Goal: Task Accomplishment & Management: Manage account settings

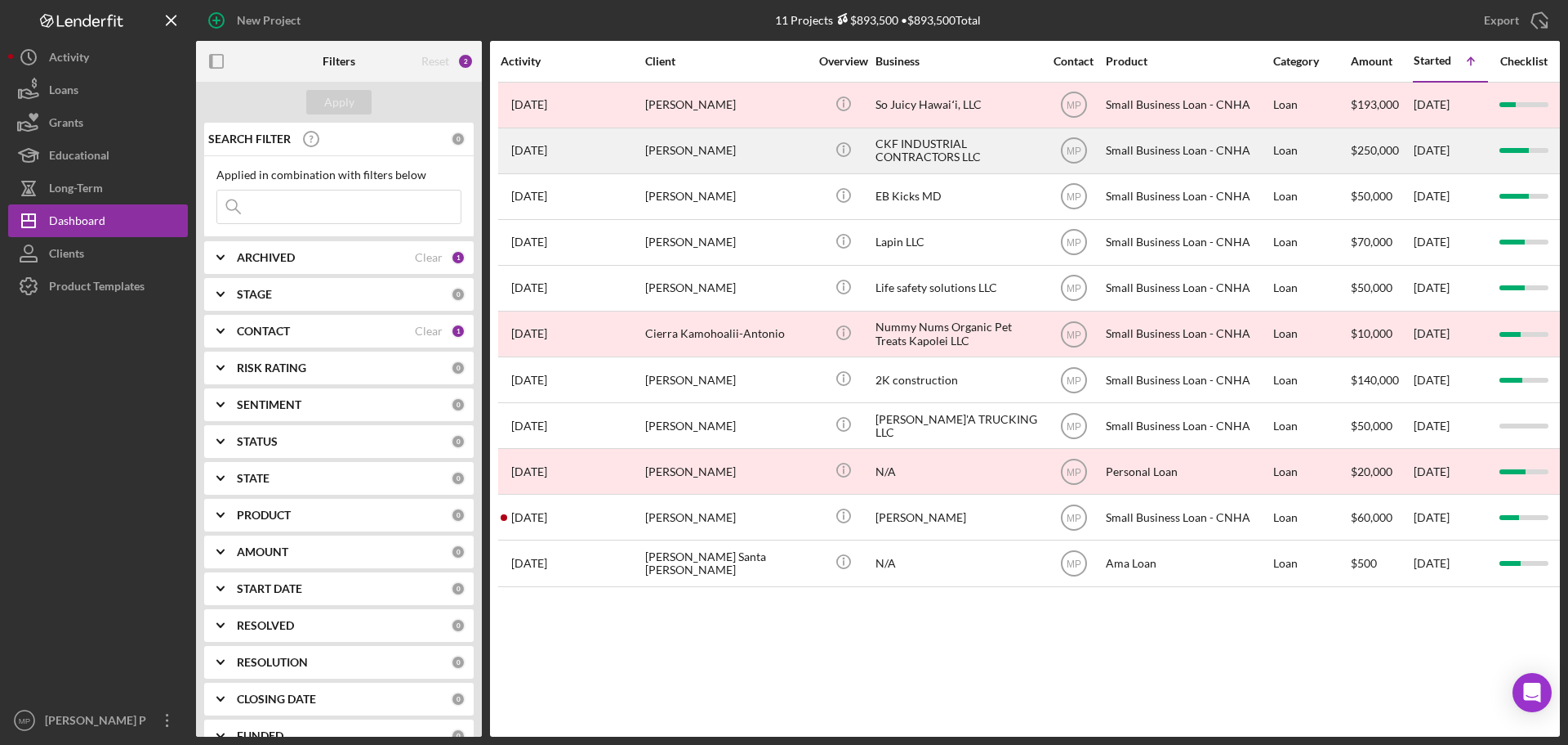
click at [943, 148] on div "CKF INDUSTRIAL CONTRACTORS LLC" at bounding box center [957, 151] width 163 height 43
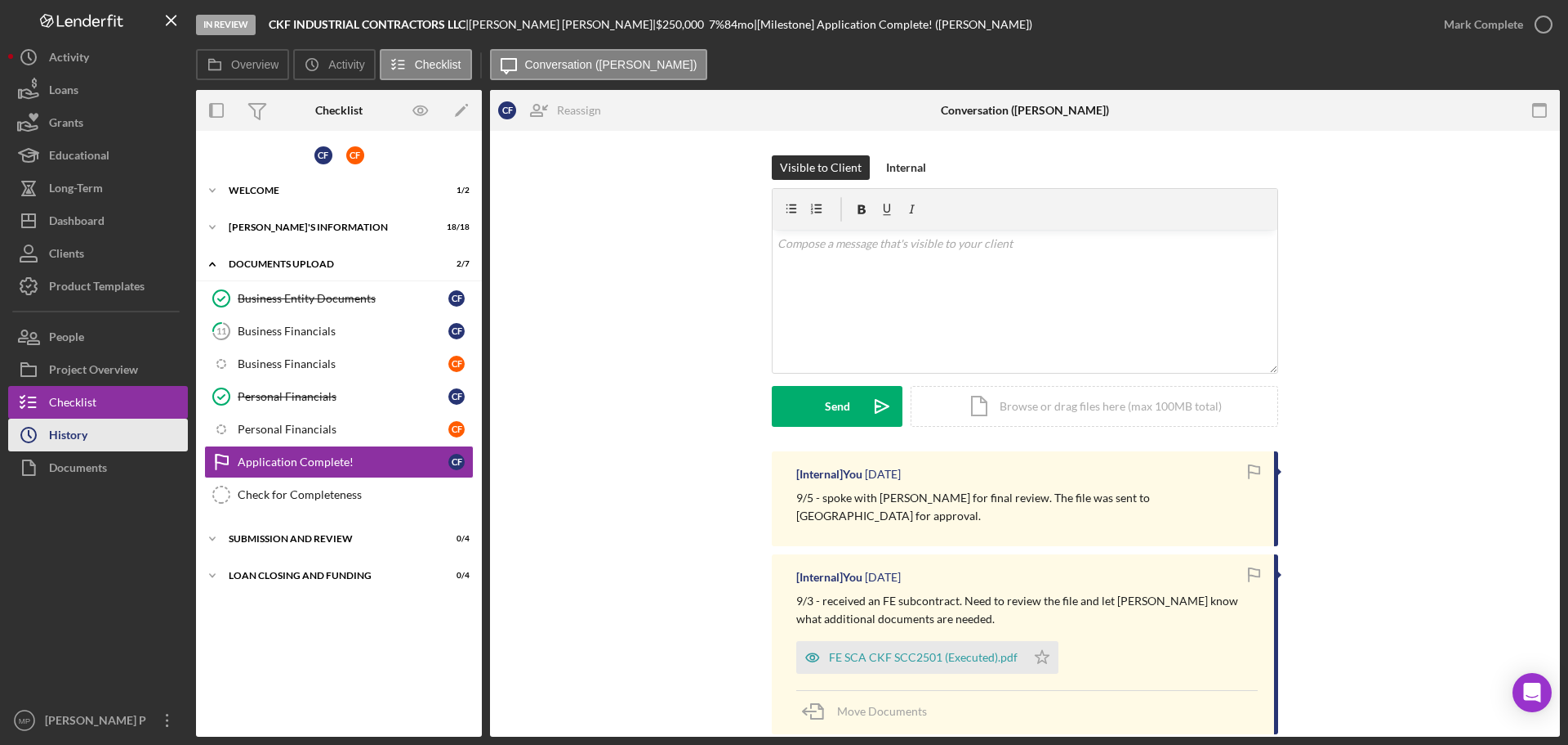
click at [93, 437] on button "Icon/History History" at bounding box center [98, 435] width 180 height 33
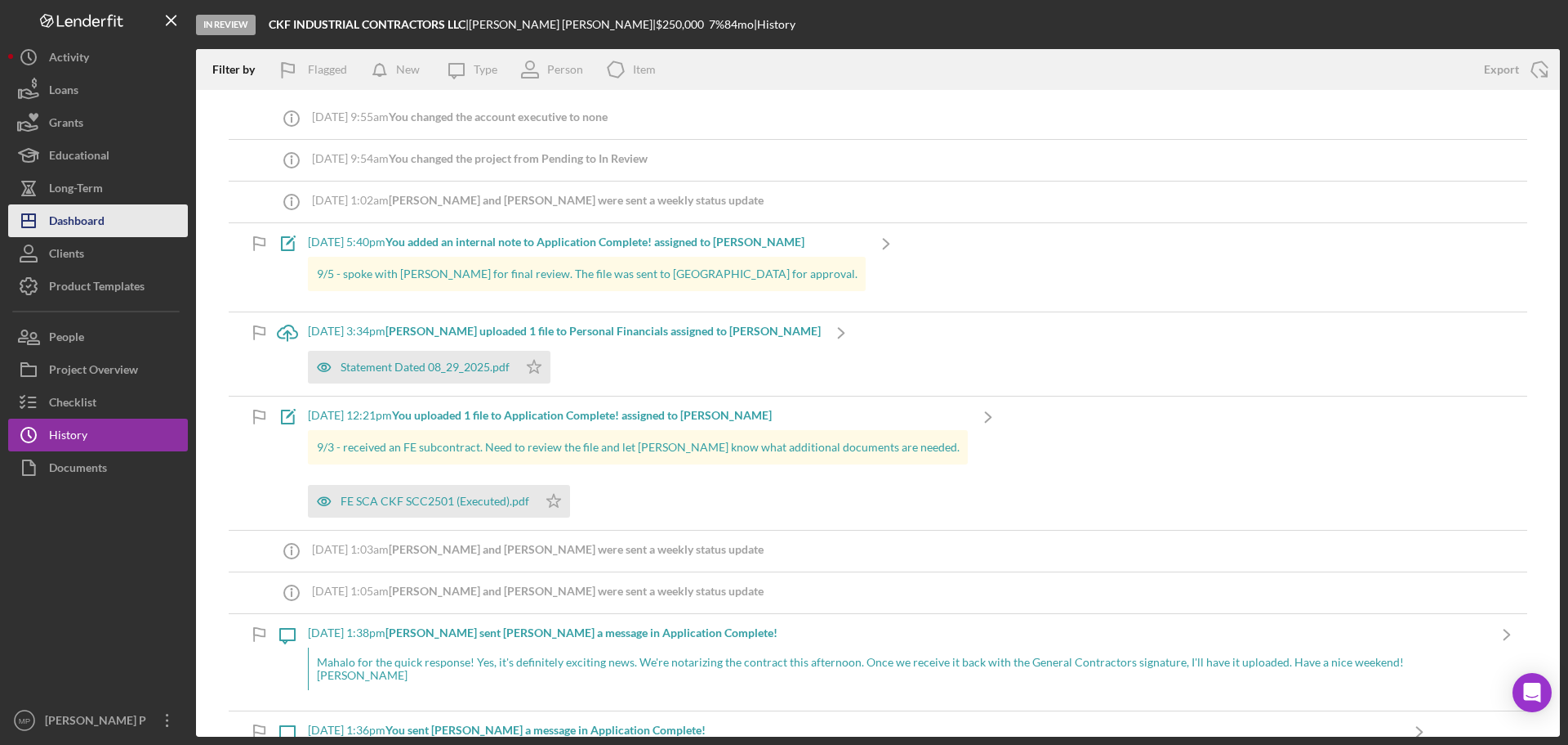
click at [101, 216] on div "Dashboard" at bounding box center [77, 222] width 55 height 37
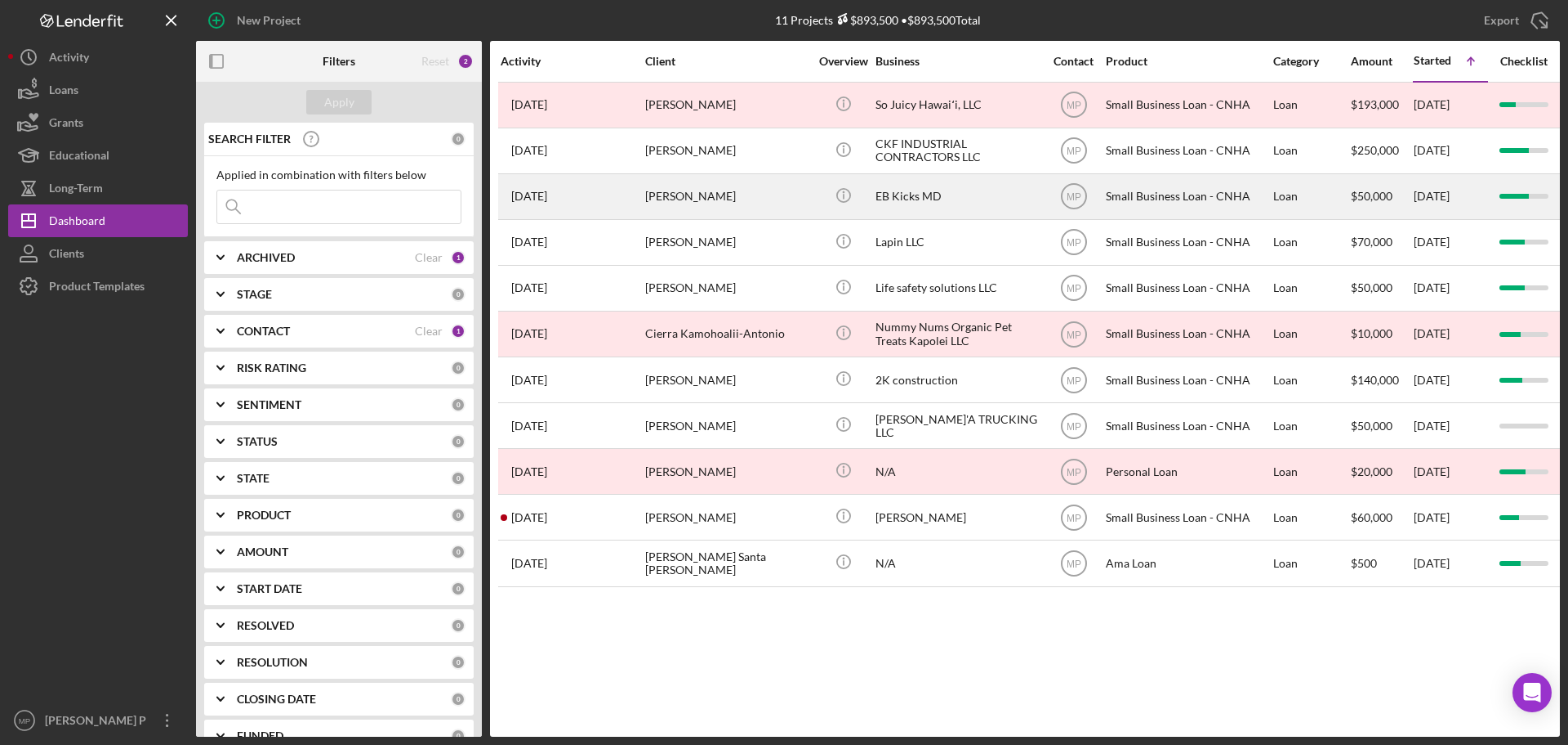
click at [906, 195] on div "EB Kicks MD" at bounding box center [957, 197] width 163 height 43
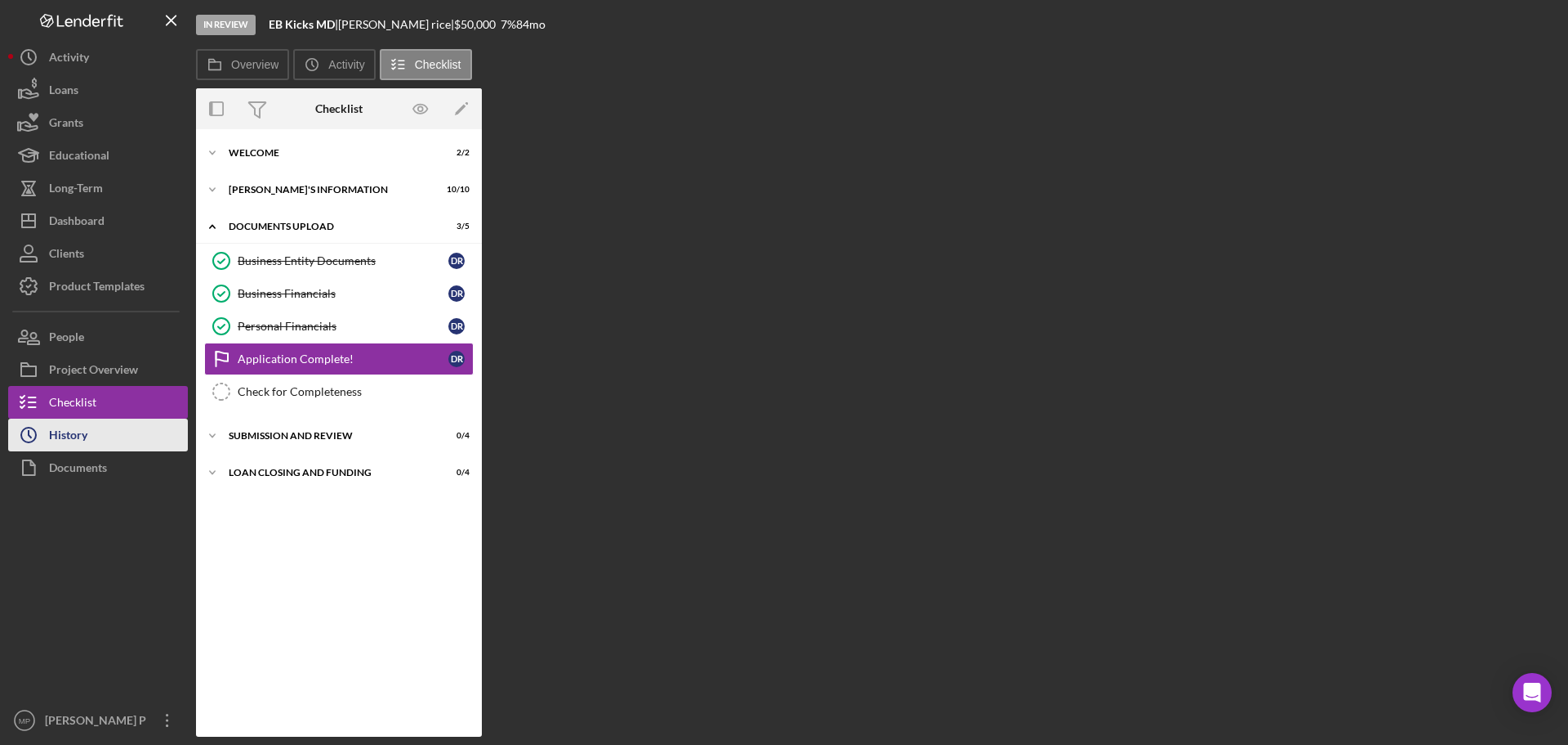
click at [93, 436] on button "Icon/History History" at bounding box center [98, 435] width 180 height 33
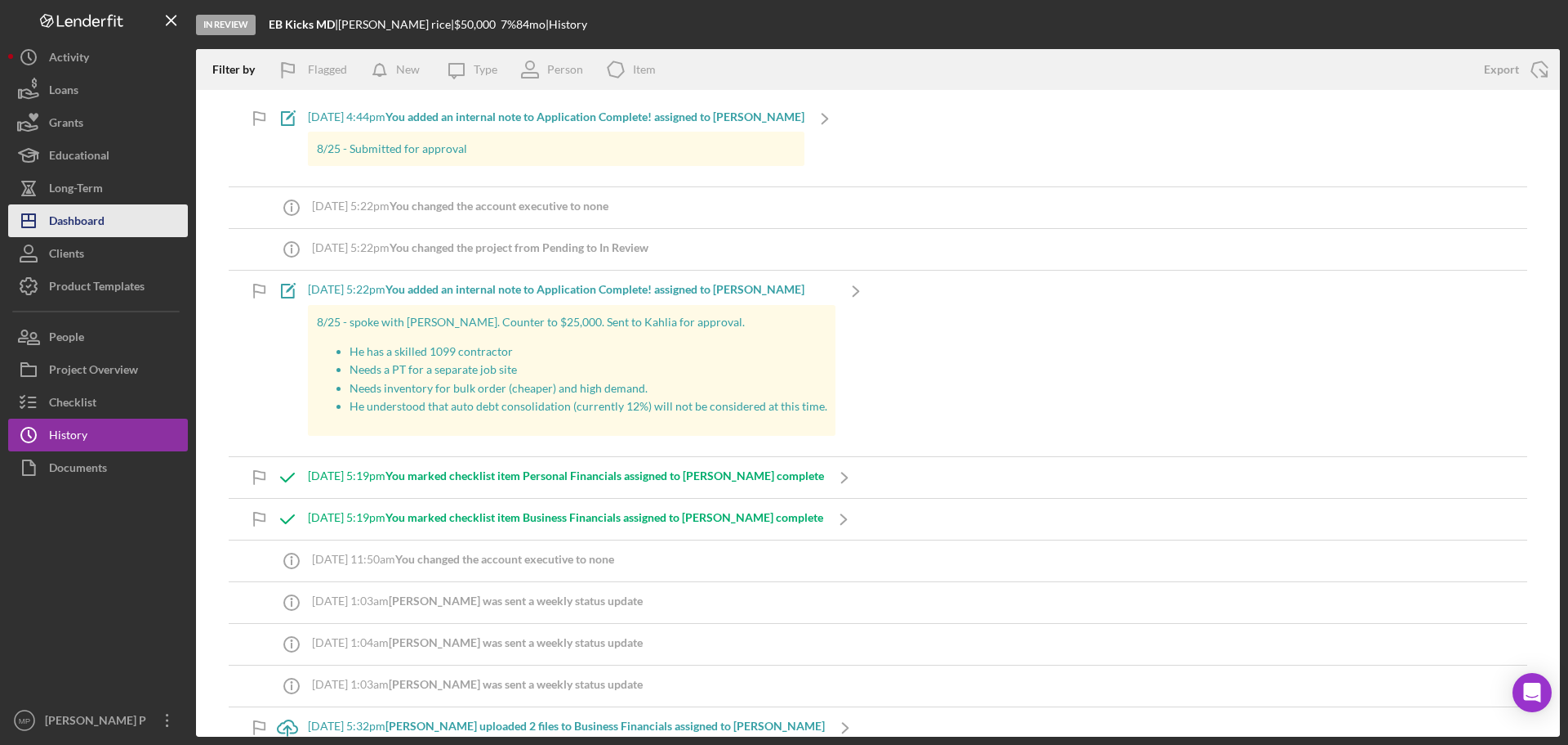
click at [119, 226] on button "Icon/Dashboard Dashboard" at bounding box center [98, 220] width 180 height 33
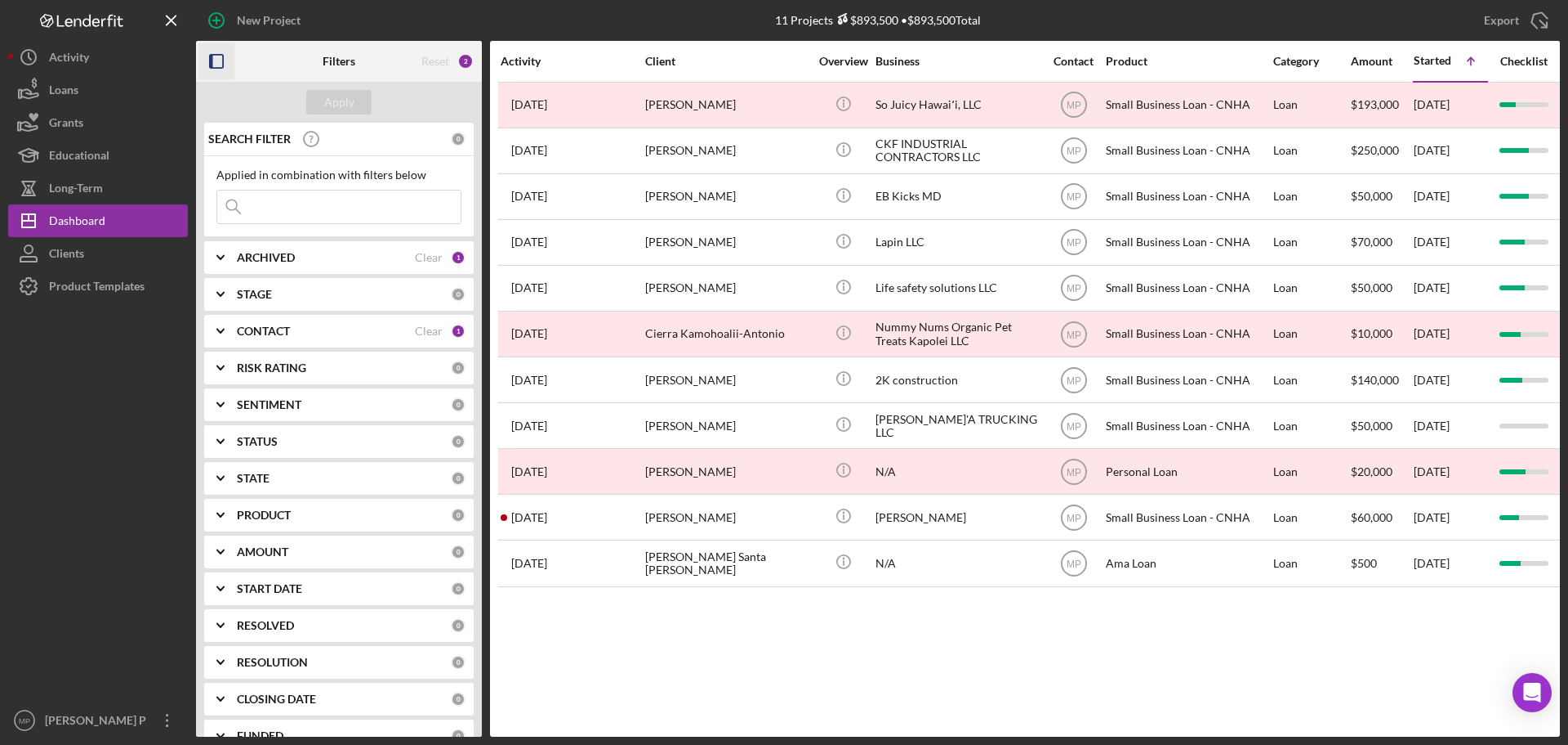
click at [217, 61] on icon "button" at bounding box center [216, 61] width 37 height 37
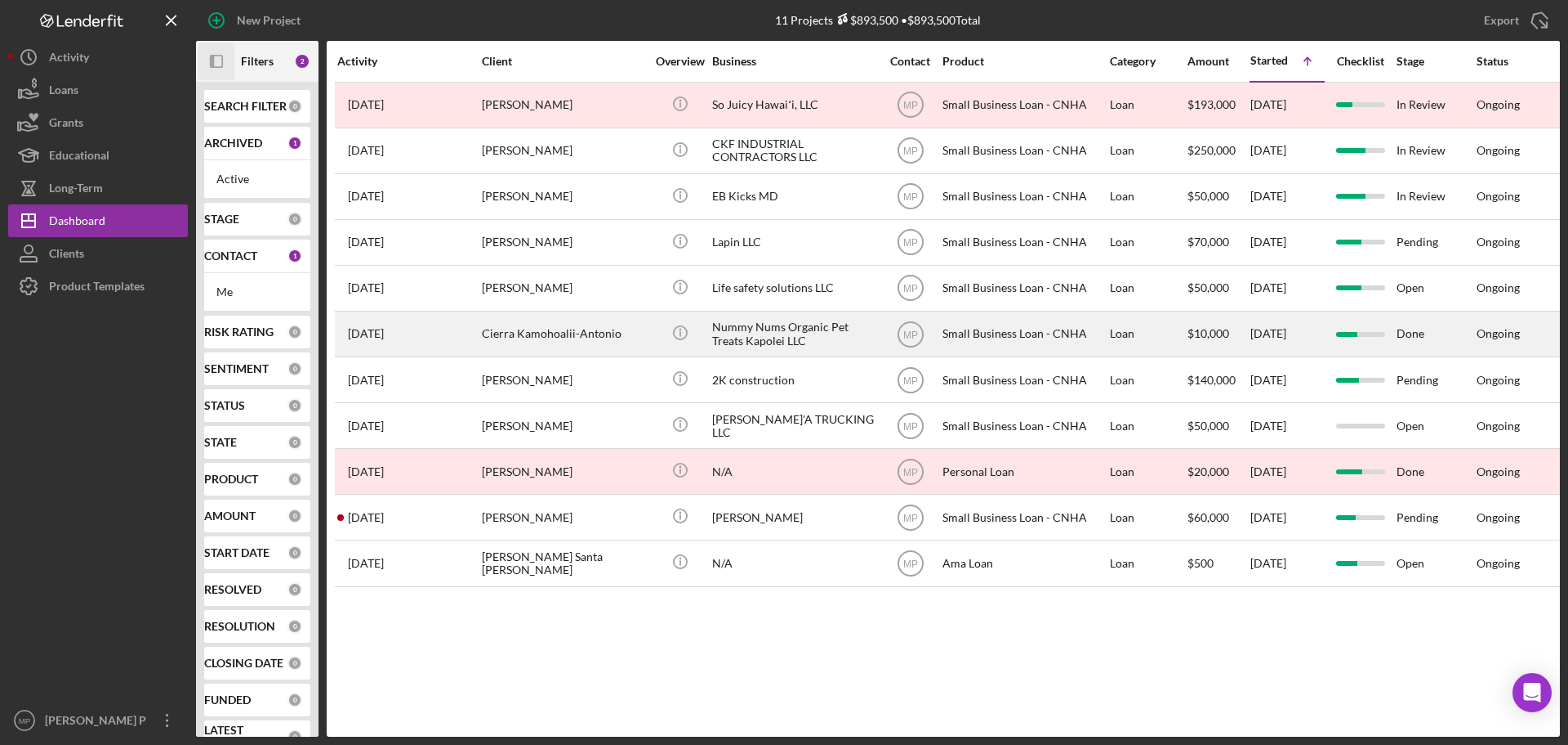
click at [776, 334] on div "Nummy Nums Organic Pet Treats Kapolei LLC" at bounding box center [793, 334] width 163 height 43
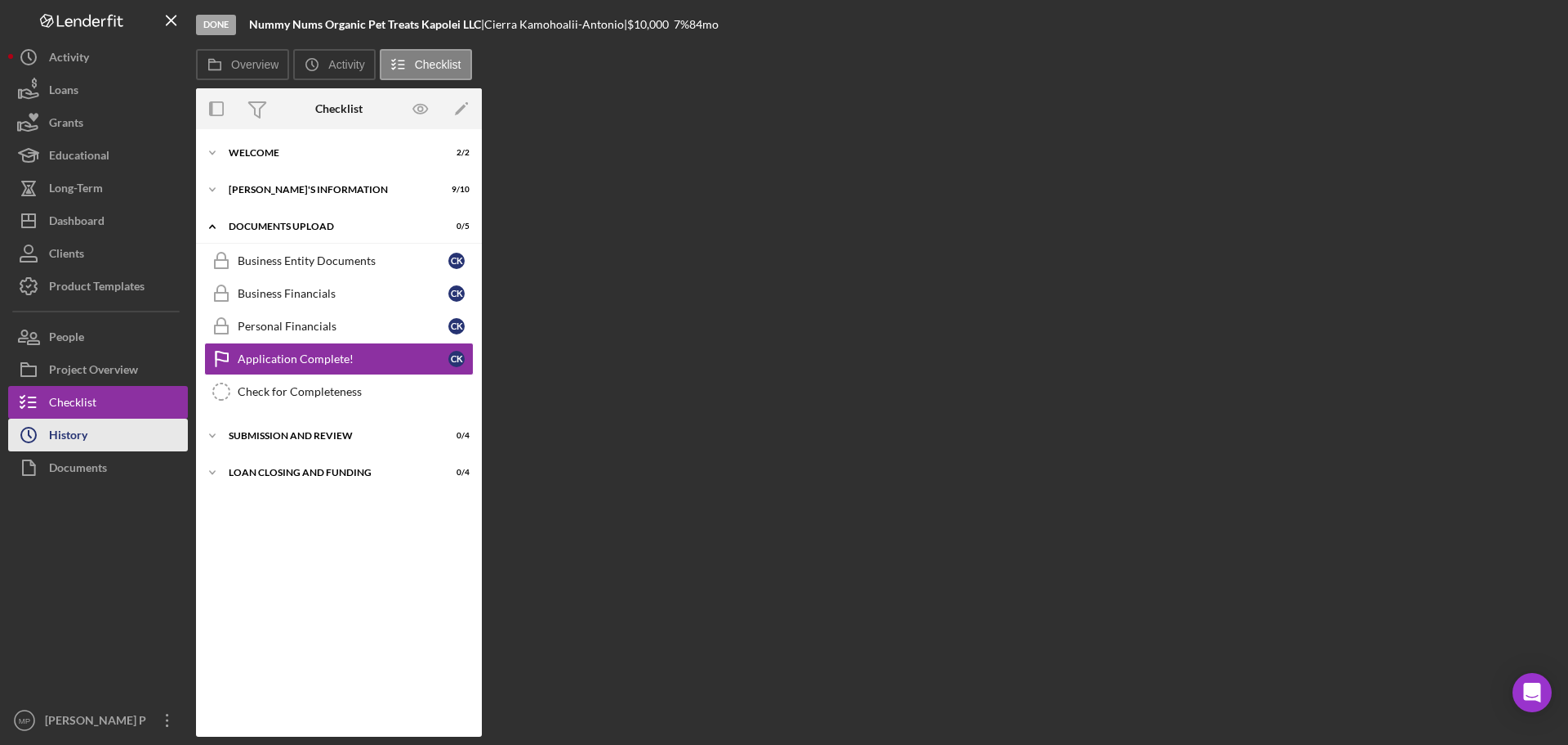
click at [102, 438] on button "Icon/History History" at bounding box center [98, 435] width 180 height 33
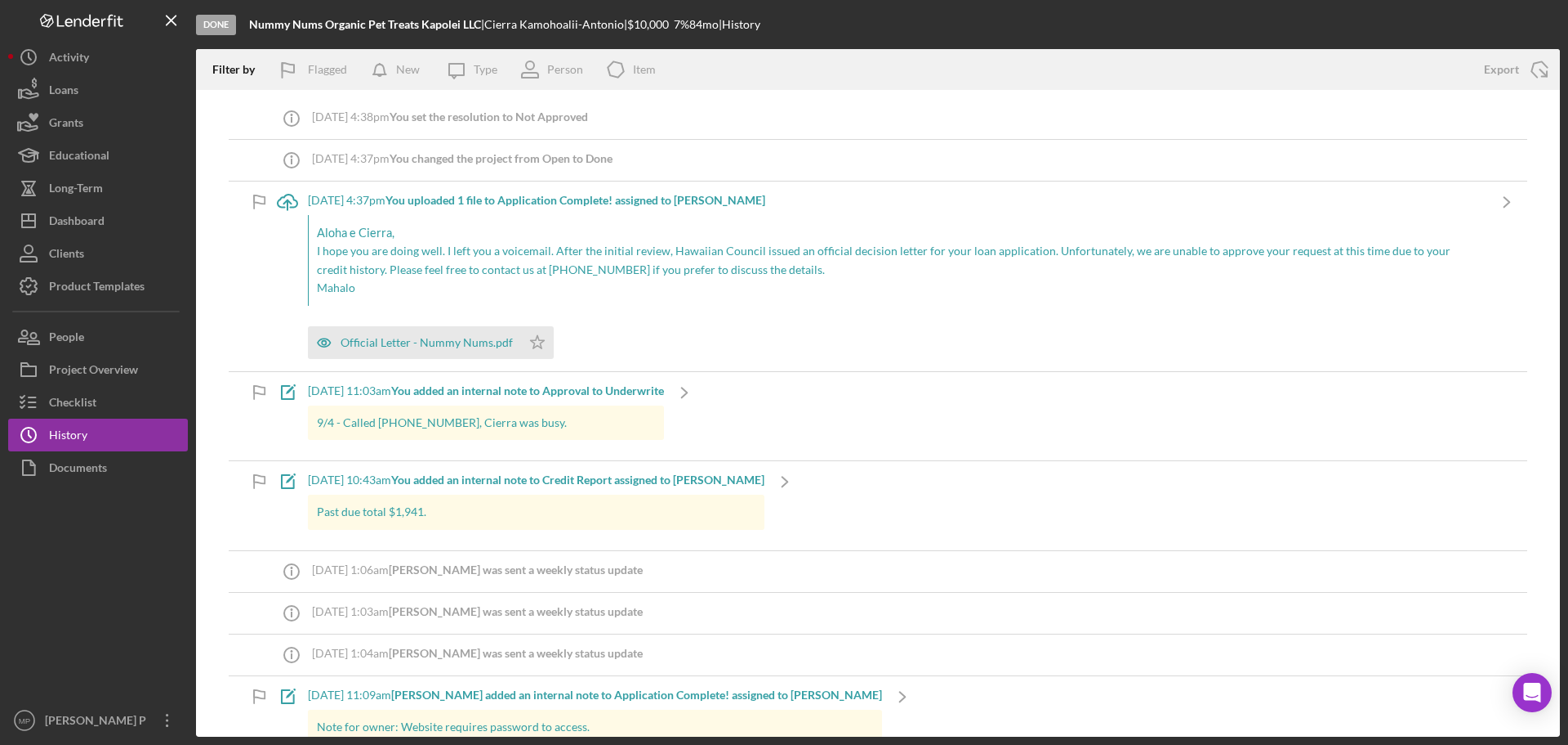
click at [341, 201] on div "[DATE] 4:37pm You uploaded 1 file to Application Complete! assigned to [PERSON_…" at bounding box center [898, 200] width 1179 height 13
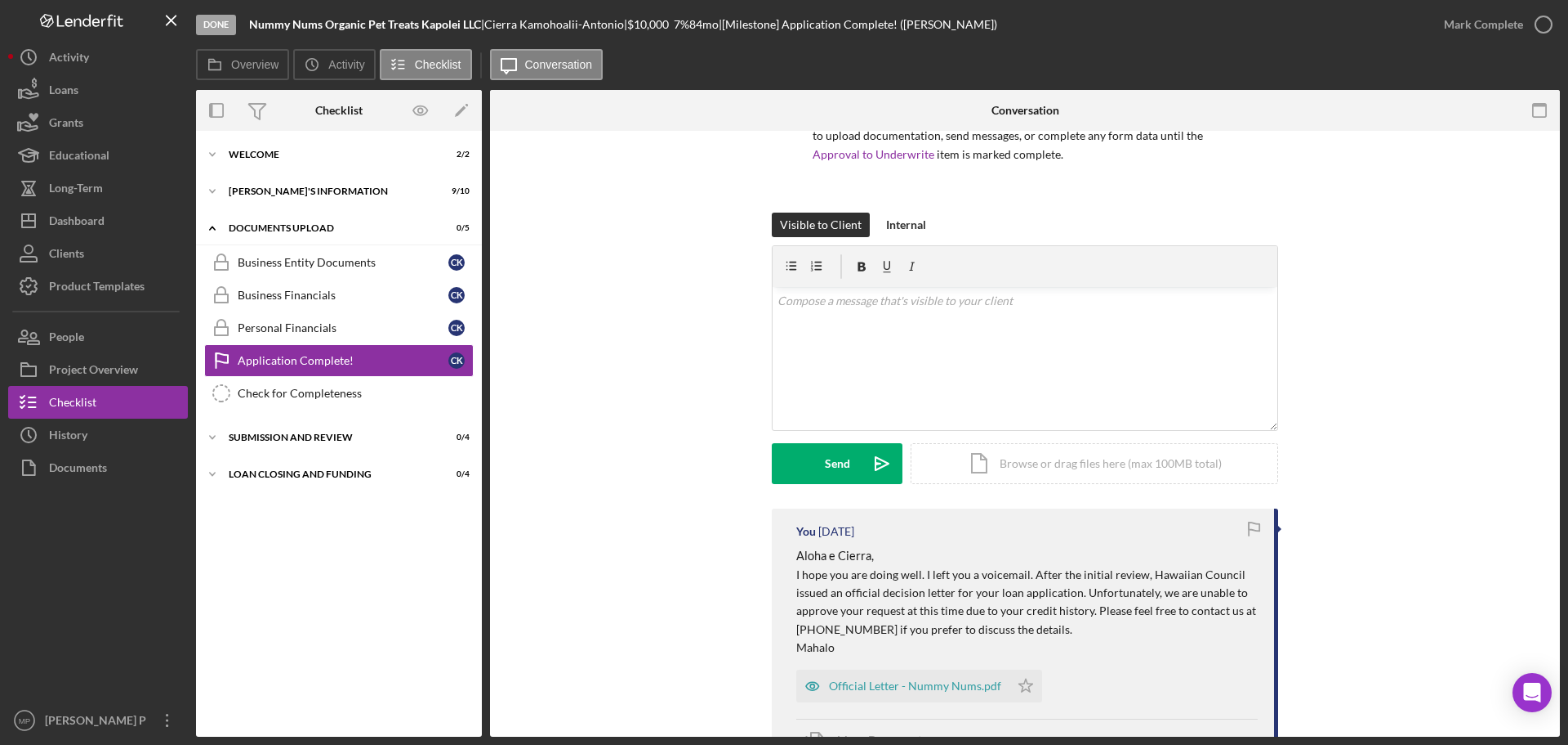
scroll to position [163, 0]
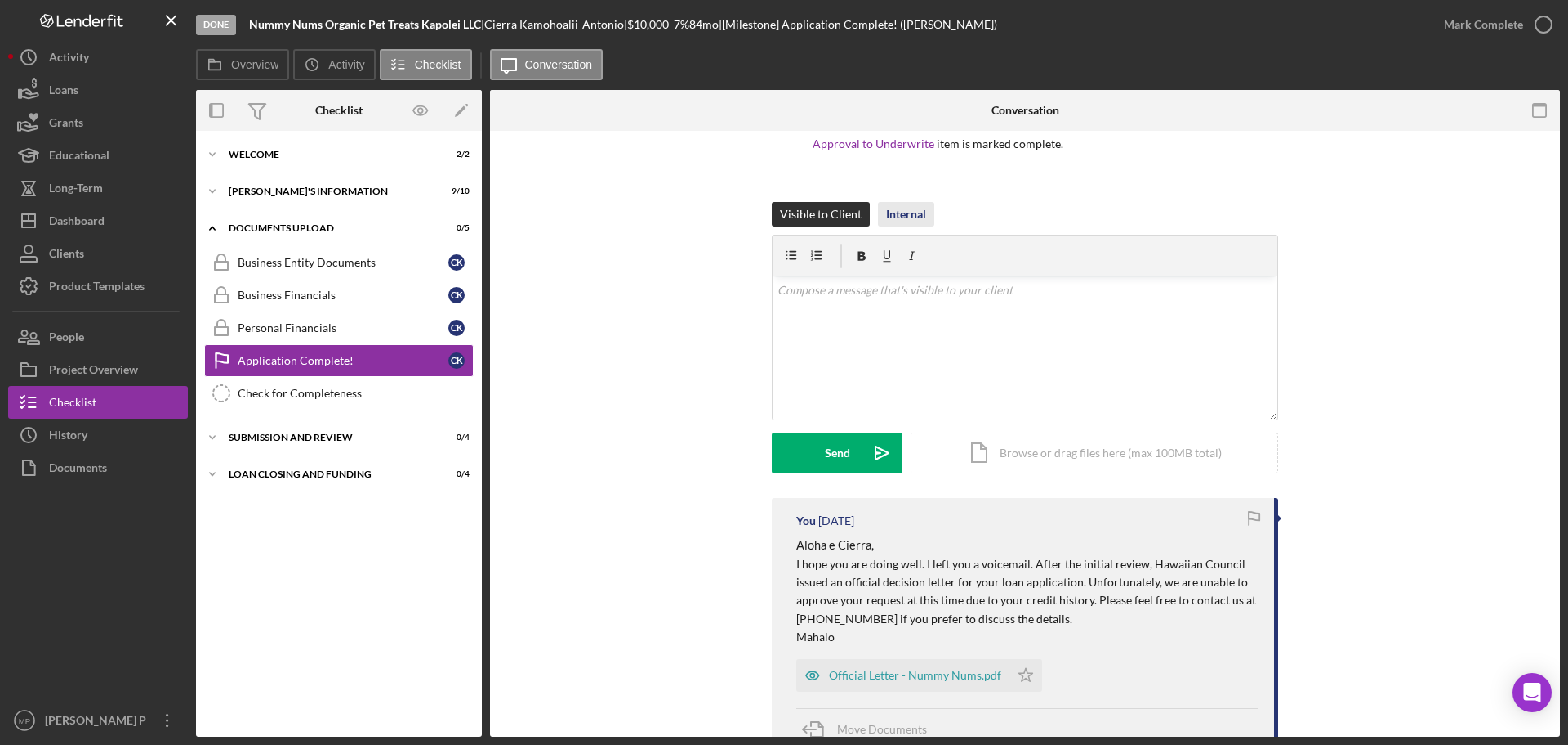
click at [901, 210] on div "Internal" at bounding box center [906, 213] width 40 height 25
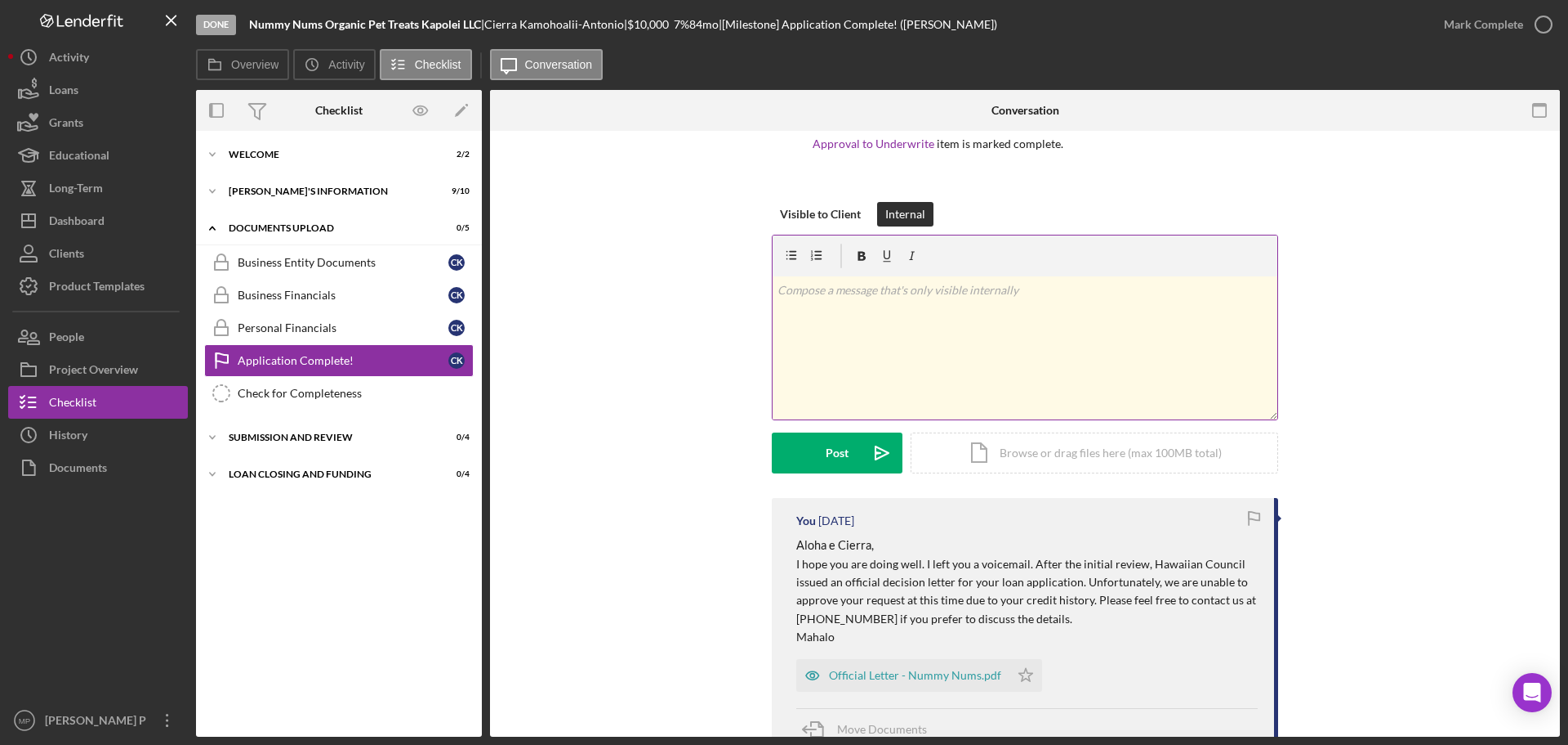
click at [874, 299] on p at bounding box center [1026, 290] width 496 height 18
click at [821, 462] on button "Post Icon/icon-invite-send" at bounding box center [837, 453] width 130 height 41
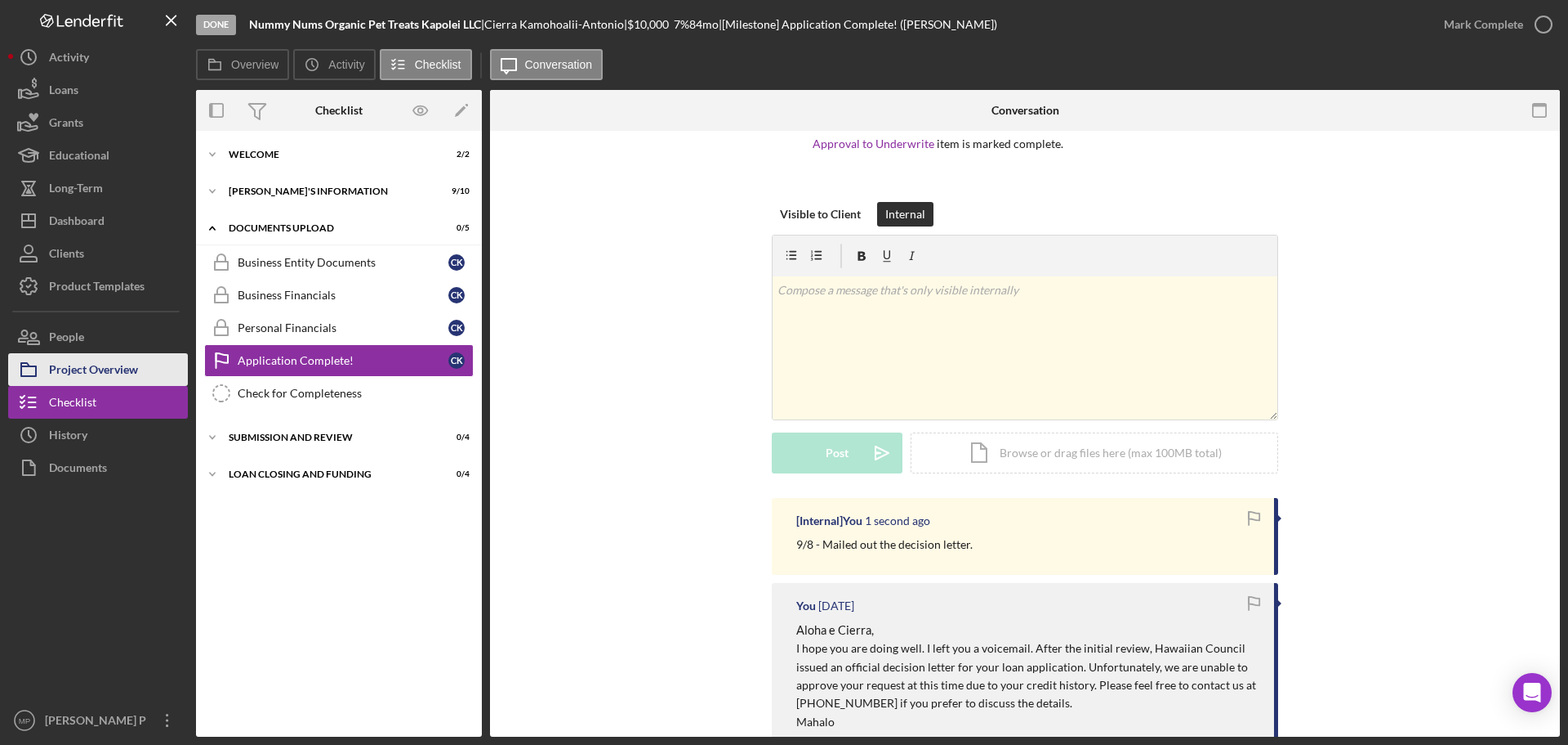
click at [107, 365] on div "Project Overview" at bounding box center [94, 371] width 89 height 37
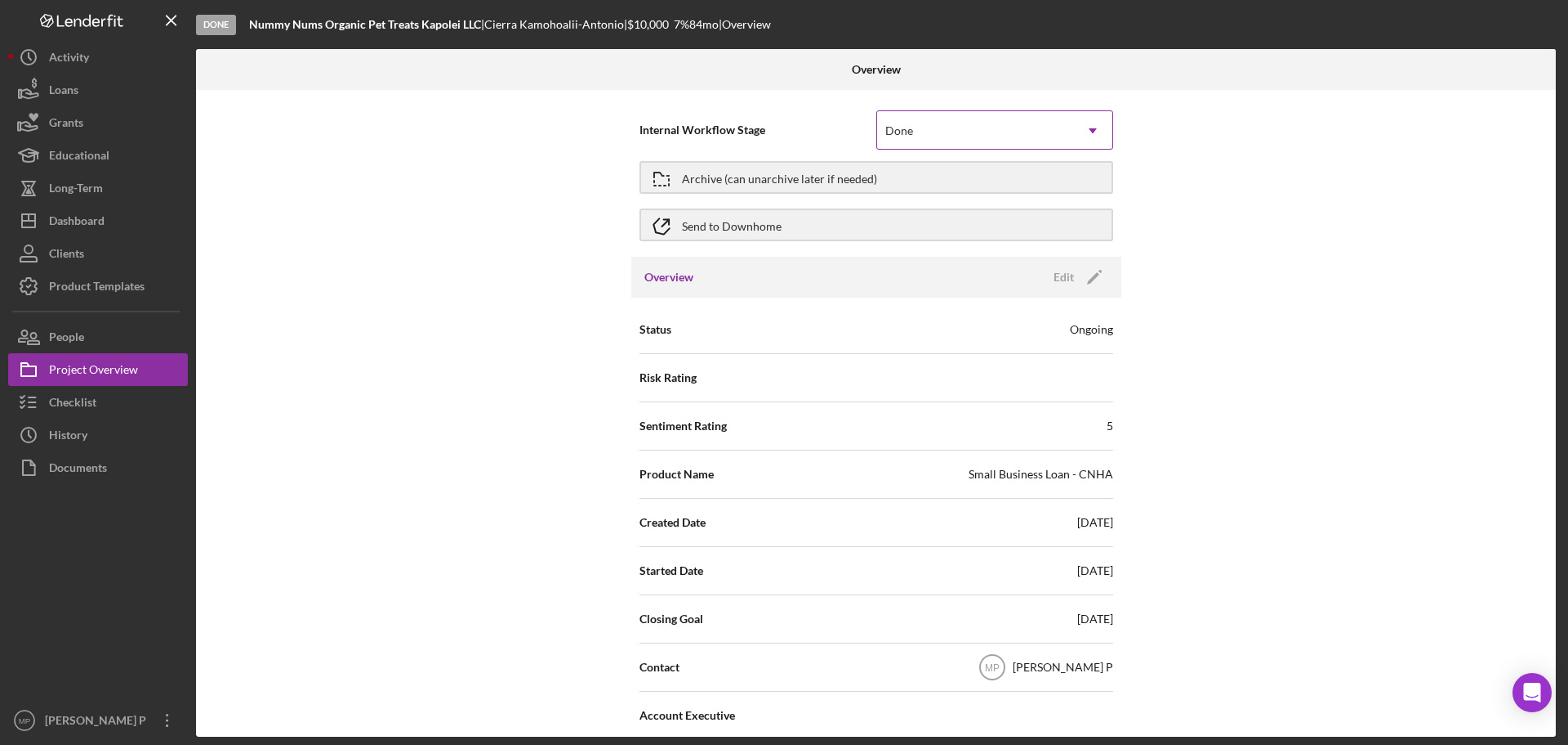
click at [1091, 128] on icon "Icon/Dropdown Arrow" at bounding box center [1093, 131] width 39 height 40
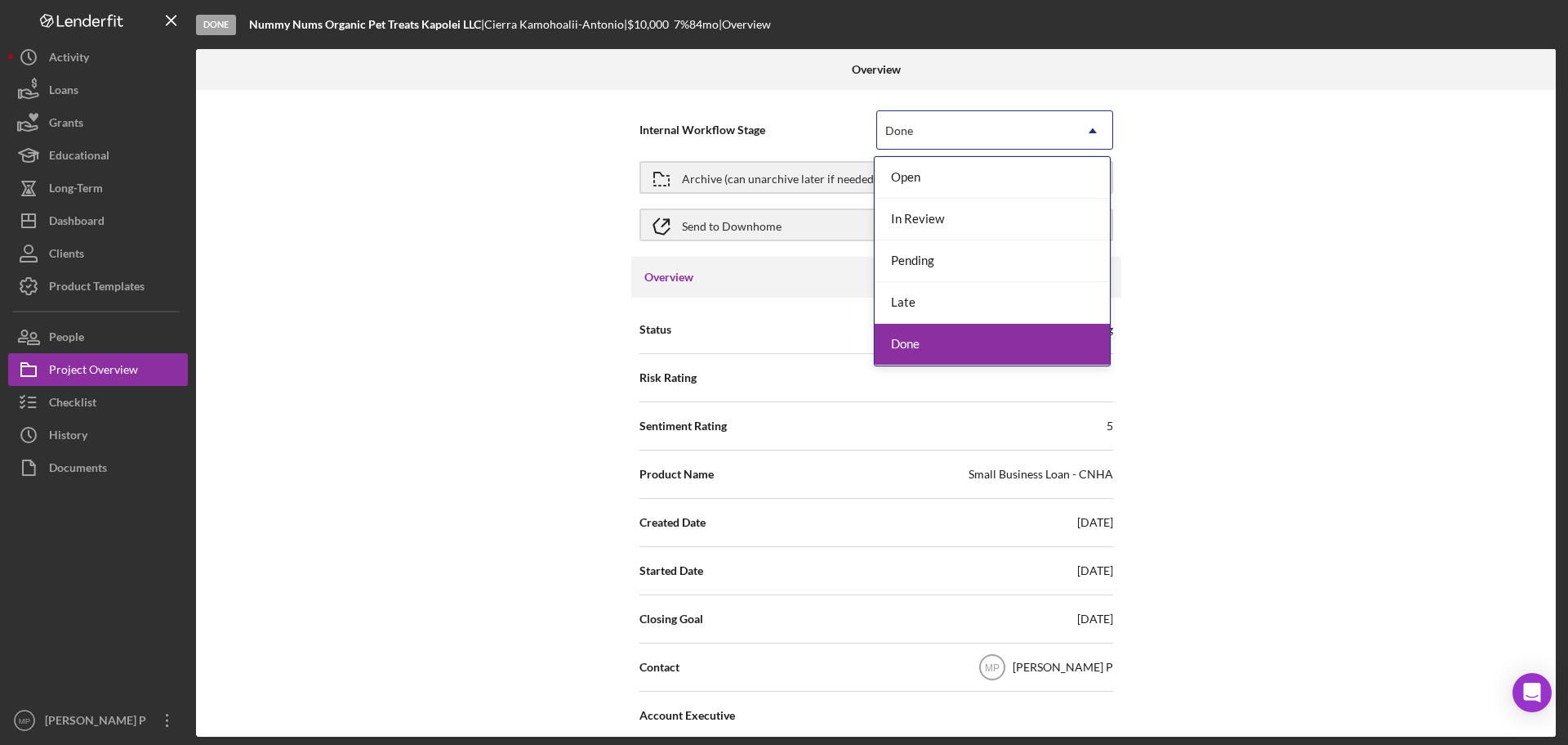
click at [1015, 348] on div "Done" at bounding box center [992, 345] width 235 height 41
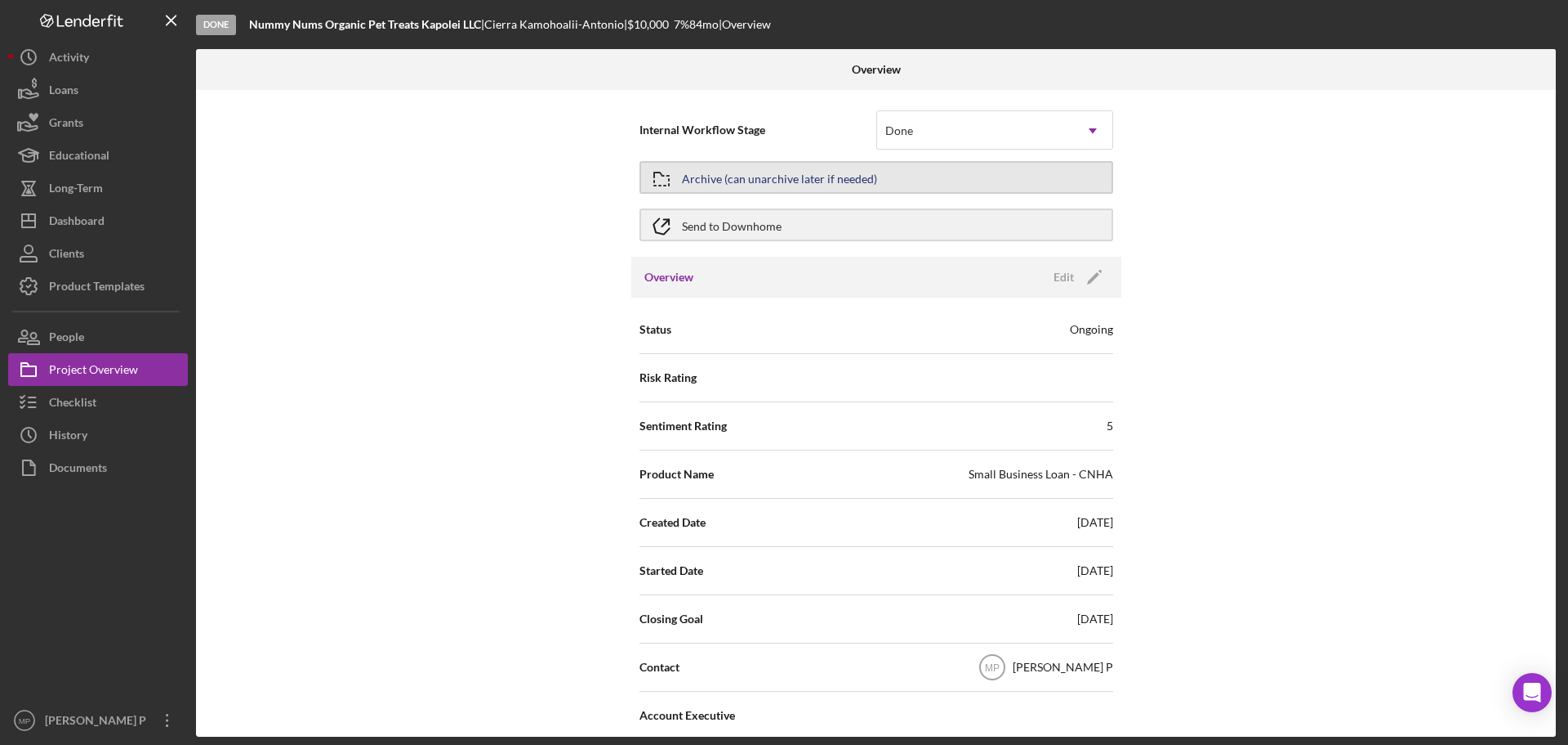
click at [859, 182] on div "Archive (can unarchive later if needed)" at bounding box center [780, 178] width 196 height 30
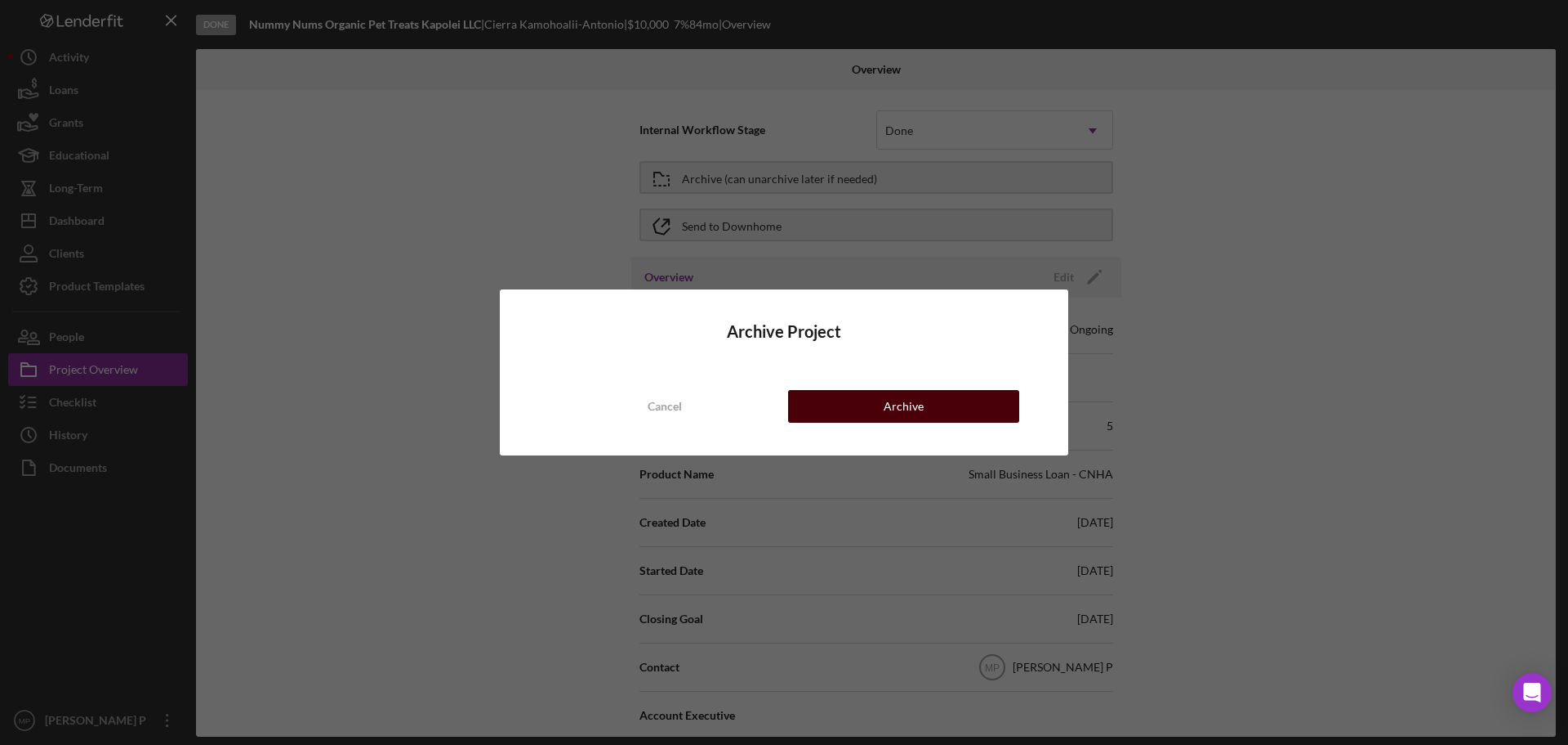
click at [932, 413] on button "Archive" at bounding box center [903, 406] width 231 height 33
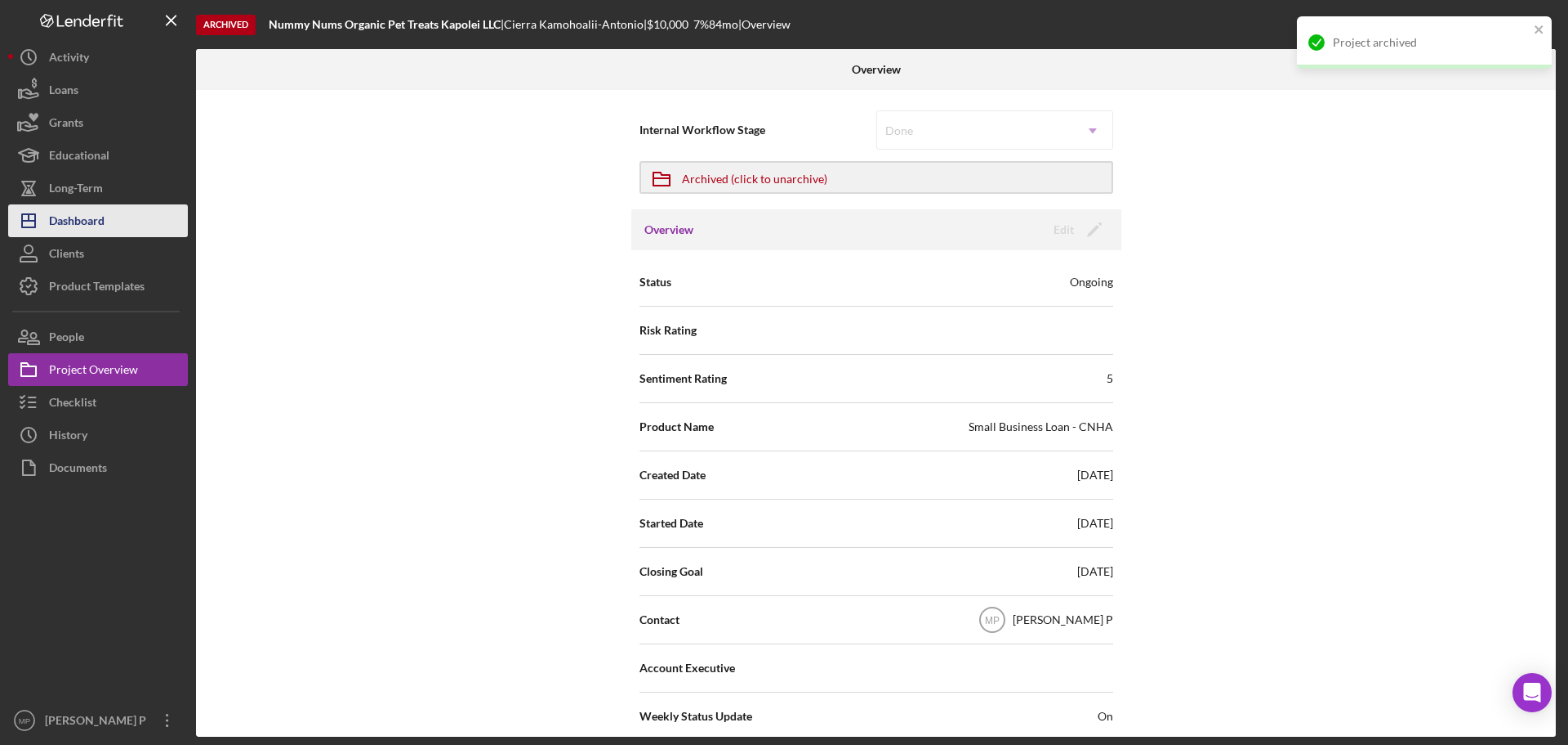
click at [68, 217] on div "Dashboard" at bounding box center [77, 222] width 55 height 37
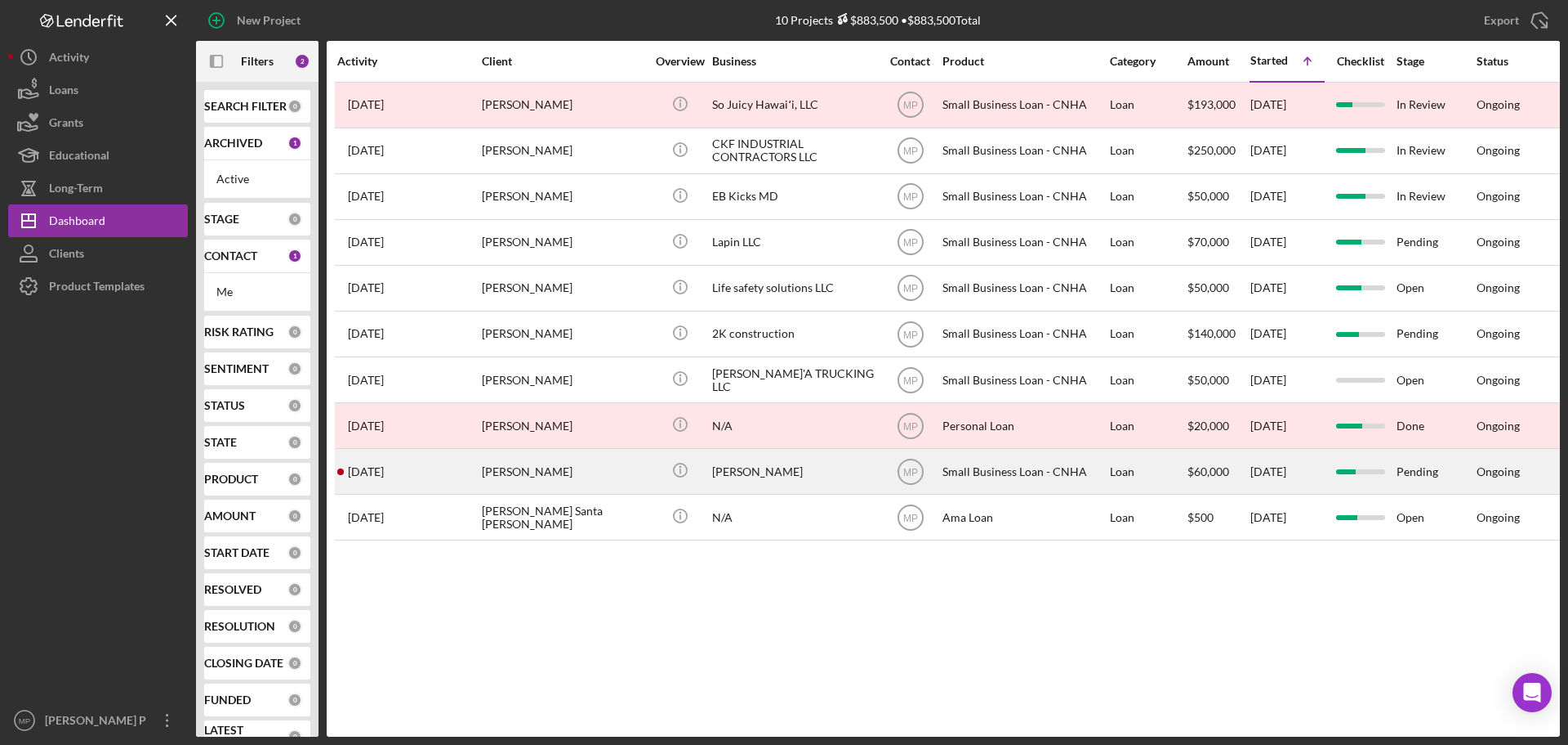
click at [766, 470] on div "[PERSON_NAME]" at bounding box center [793, 471] width 163 height 43
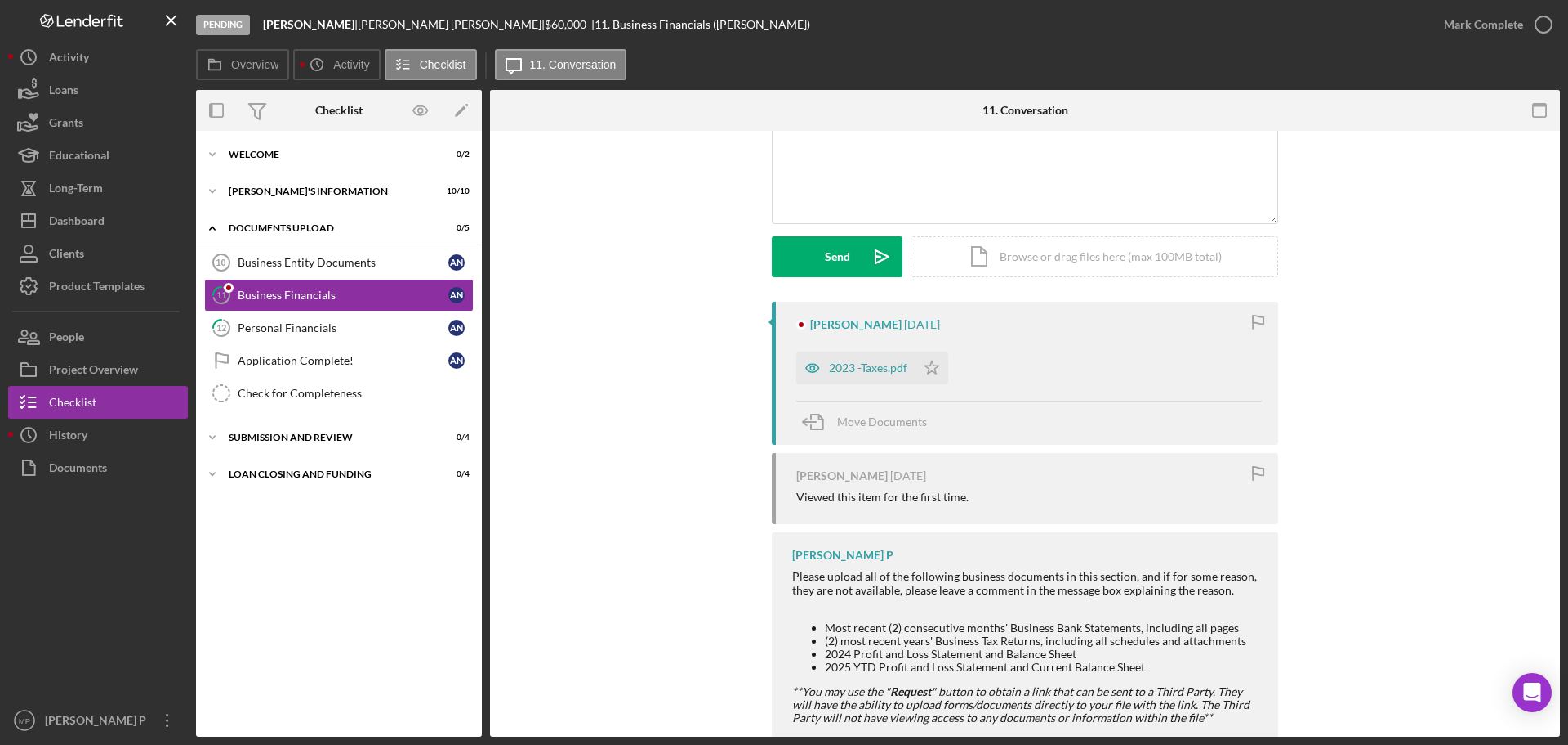
scroll to position [163, 0]
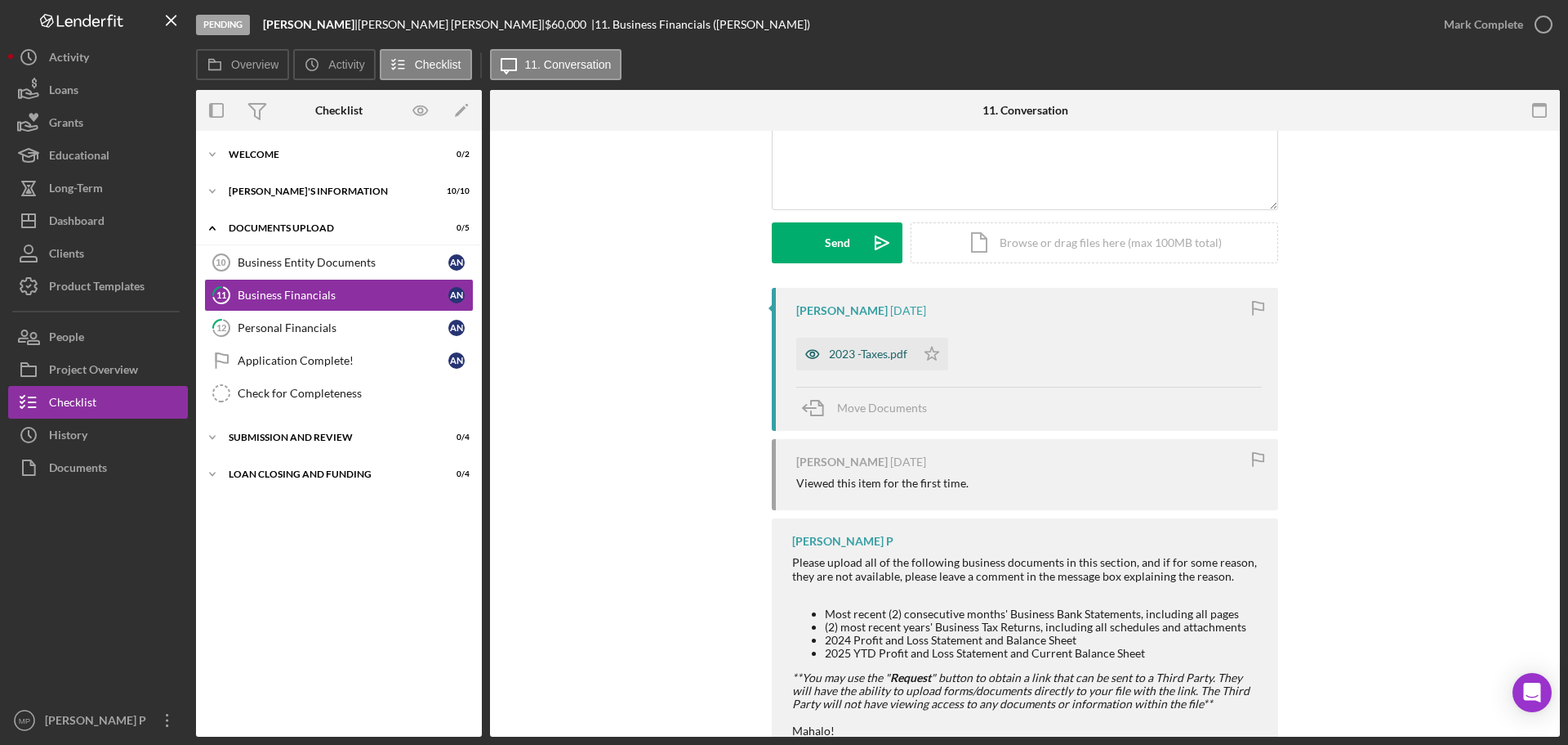
click at [886, 362] on div "2023 -Taxes.pdf" at bounding box center [856, 354] width 119 height 33
